Goal: Information Seeking & Learning: Find specific page/section

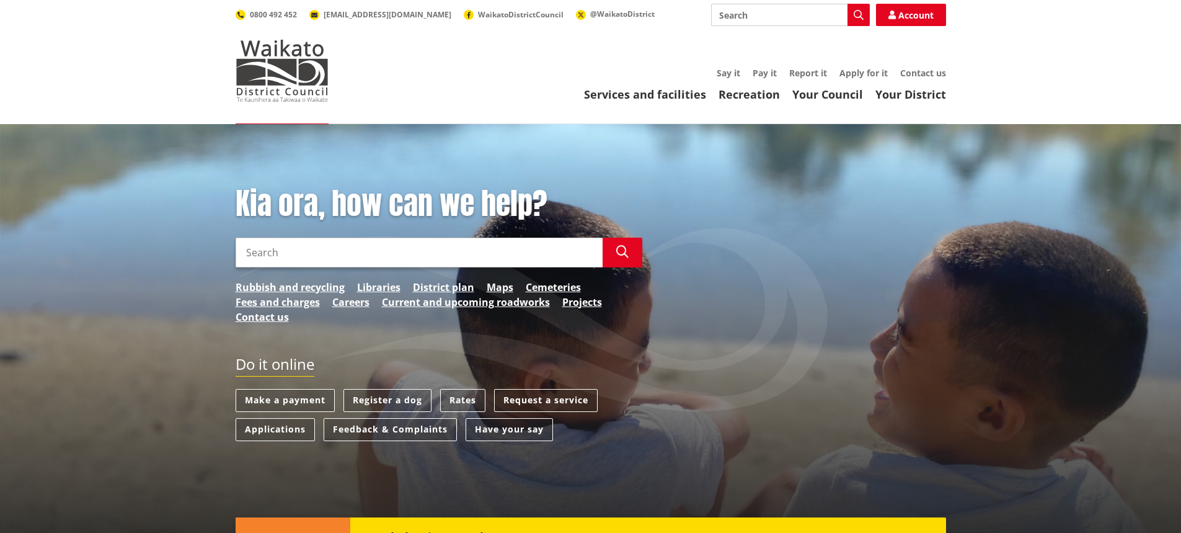
click at [748, 9] on input "Search" at bounding box center [790, 15] width 159 height 22
click at [797, 20] on input "procurement" at bounding box center [790, 15] width 159 height 22
click at [779, 58] on div "Procurement-Strategy" at bounding box center [790, 60] width 157 height 22
type input "Procurement-Strategy"
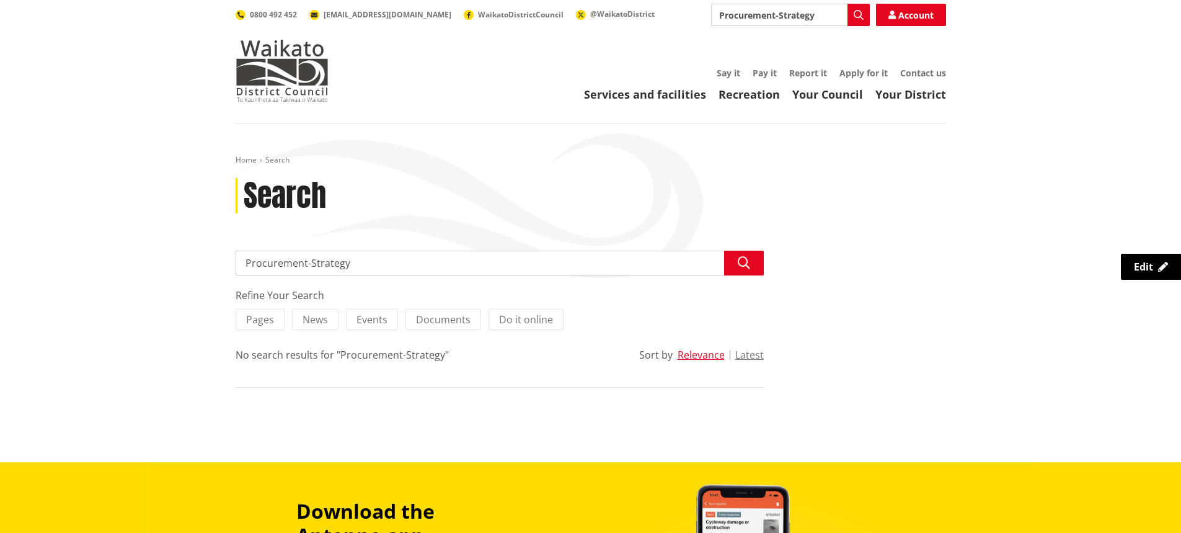
drag, startPoint x: 817, startPoint y: 16, endPoint x: 776, endPoint y: 19, distance: 41.6
click at [776, 19] on input "Procurement-Strategy" at bounding box center [790, 15] width 159 height 22
click at [803, 40] on div "Transport Activity Procurement Strategy" at bounding box center [790, 38] width 157 height 22
type input "Transport Activity Procurement Strategy"
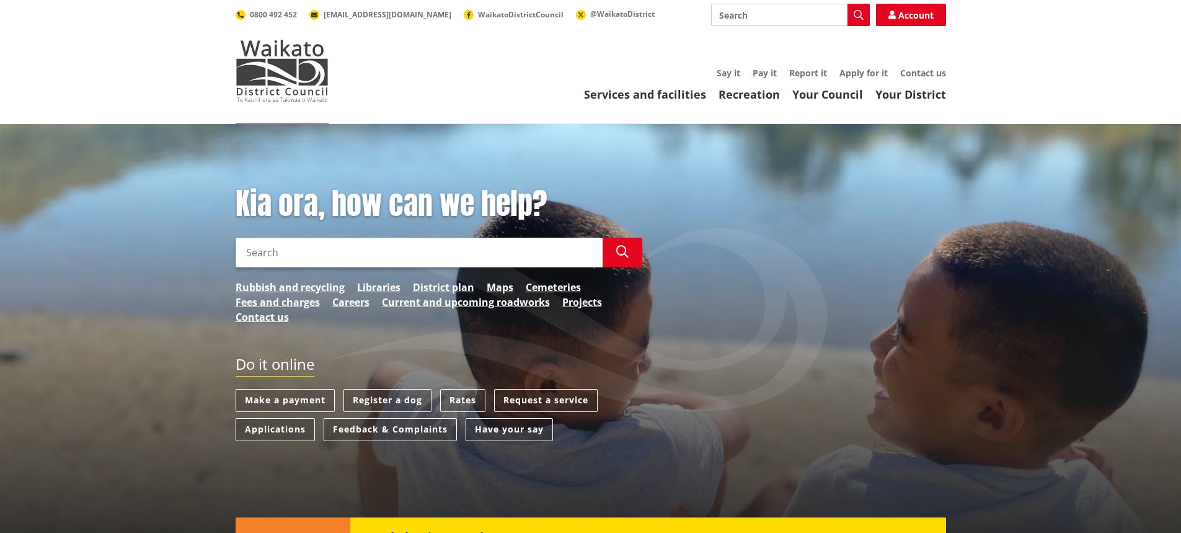
click at [343, 260] on input "Search" at bounding box center [419, 252] width 367 height 30
type input "charge"
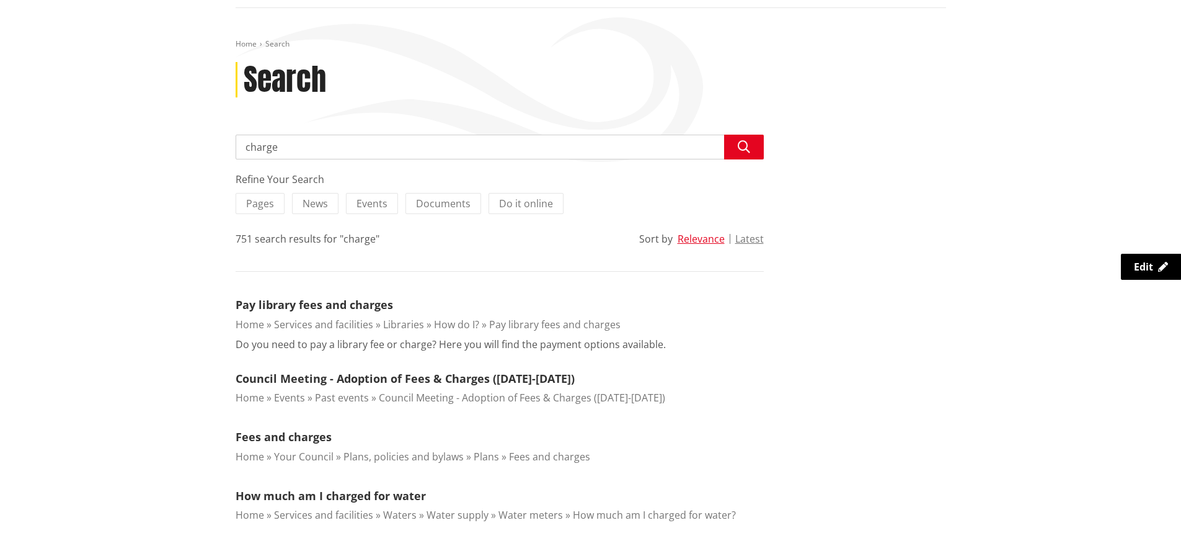
scroll to position [124, 0]
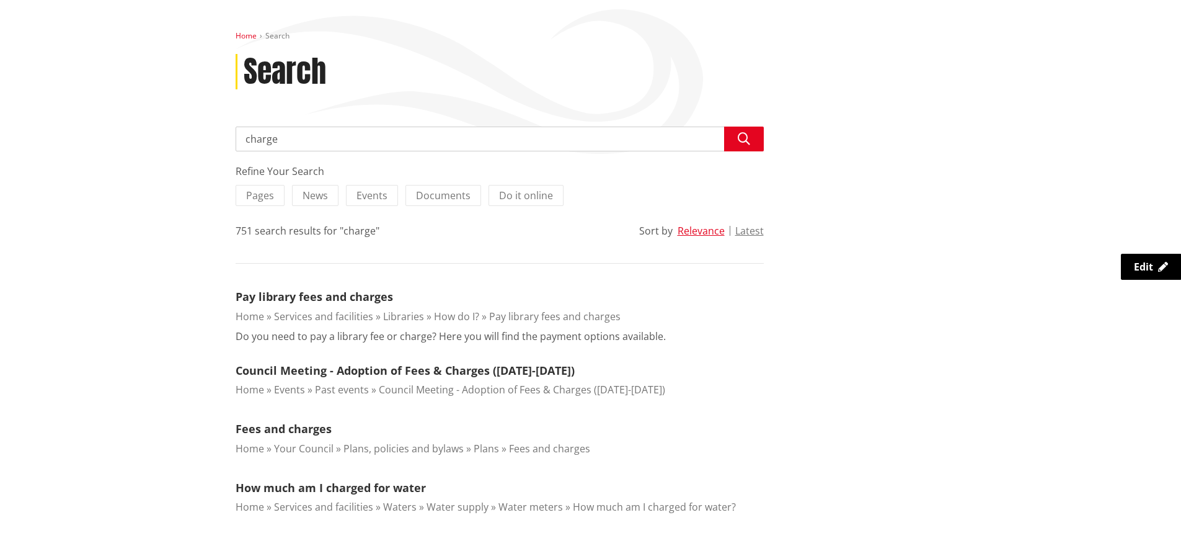
click at [249, 37] on link "Home" at bounding box center [246, 35] width 21 height 11
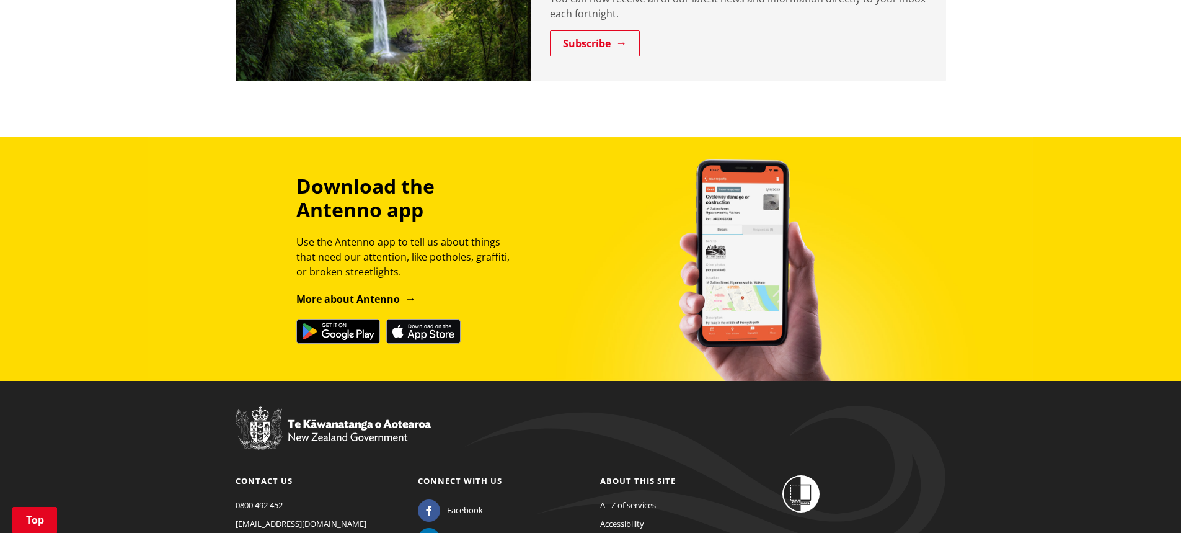
scroll to position [1453, 0]
